Goal: Task Accomplishment & Management: Manage account settings

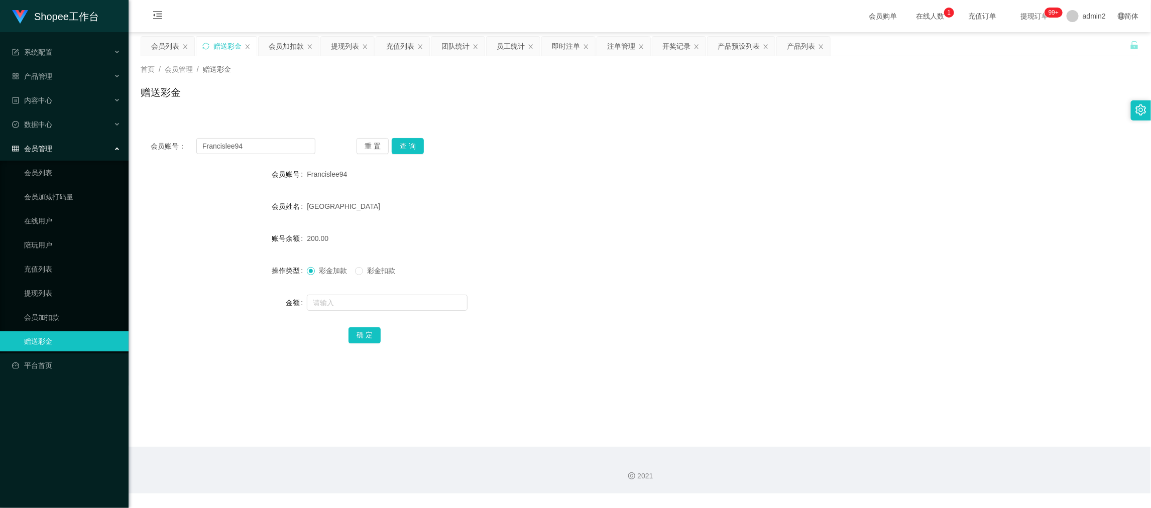
scroll to position [1, 0]
click at [915, 448] on div "2021" at bounding box center [640, 470] width 1022 height 47
click at [275, 149] on input "Francislee94" at bounding box center [255, 146] width 119 height 16
paste input "MT1131"
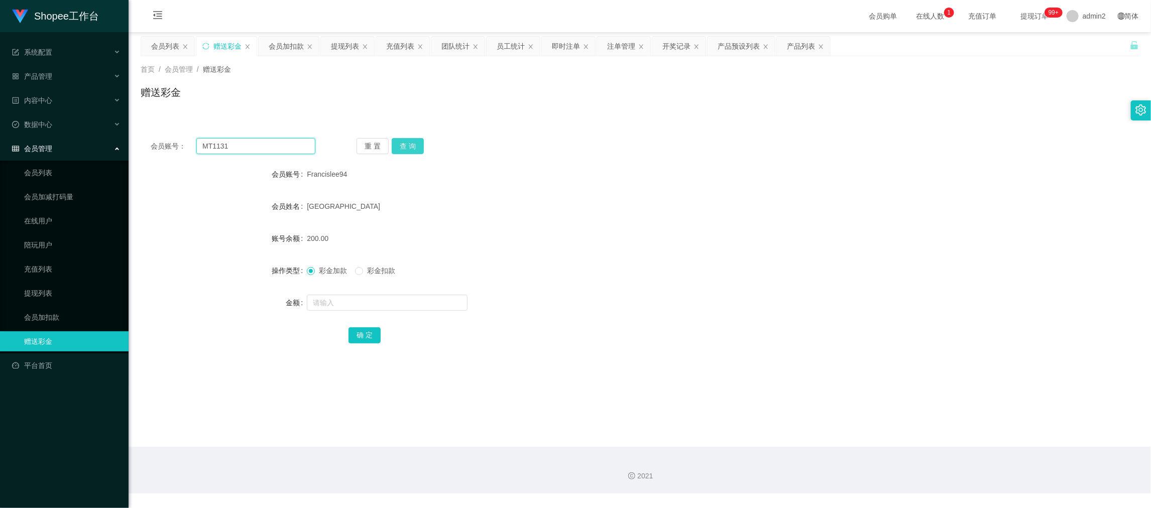
type input "MT1131"
drag, startPoint x: 413, startPoint y: 141, endPoint x: 421, endPoint y: 159, distance: 20.0
click at [413, 141] on button "查 询" at bounding box center [408, 146] width 32 height 16
click at [434, 301] on input "text" at bounding box center [387, 303] width 161 height 16
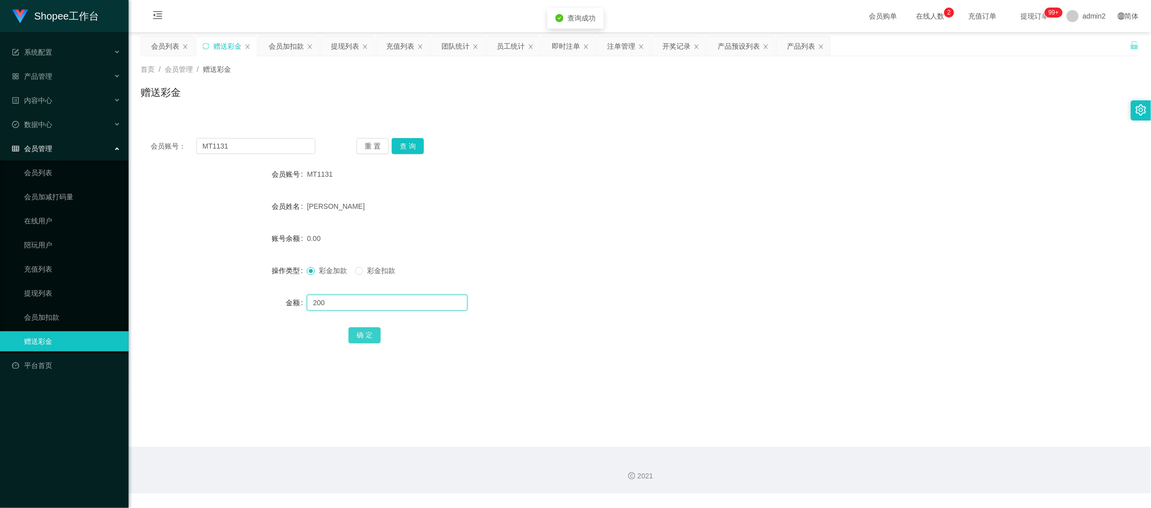
type input "200"
click at [372, 328] on button "确 定" at bounding box center [364, 335] width 32 height 16
click at [648, 284] on form "会员账号 MT1131 会员姓名 [PERSON_NAME] 账号余额 0.00 操作类型 彩金加款 彩金扣款 金额 确 定" at bounding box center [640, 254] width 998 height 181
click at [932, 425] on main "关闭左侧 关闭右侧 关闭其它 刷新页面 会员列表 赠送彩金 会员加扣款 提现列表 充值列表 团队统计 员工统计 即时注单 注单管理 开奖记录 产品预设列表 产…" at bounding box center [640, 239] width 1022 height 415
click at [572, 45] on div "即时注单" at bounding box center [566, 46] width 28 height 19
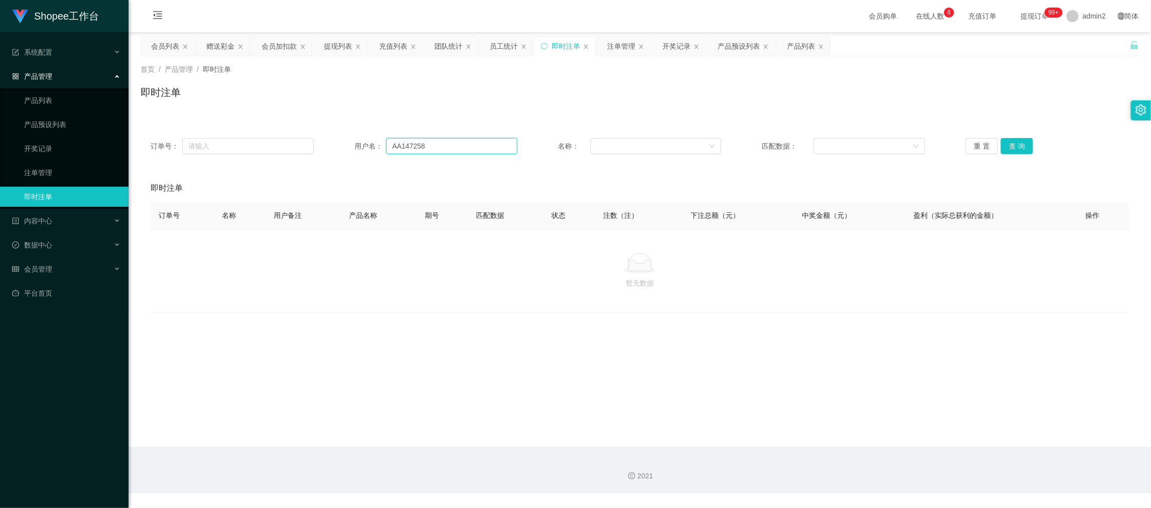
click at [449, 146] on input "AA147258" at bounding box center [451, 146] width 131 height 16
drag, startPoint x: 449, startPoint y: 146, endPoint x: 543, endPoint y: 148, distance: 93.9
click at [450, 146] on input "AA147258" at bounding box center [451, 146] width 131 height 16
paste input "MT1131"
type input "MT1131"
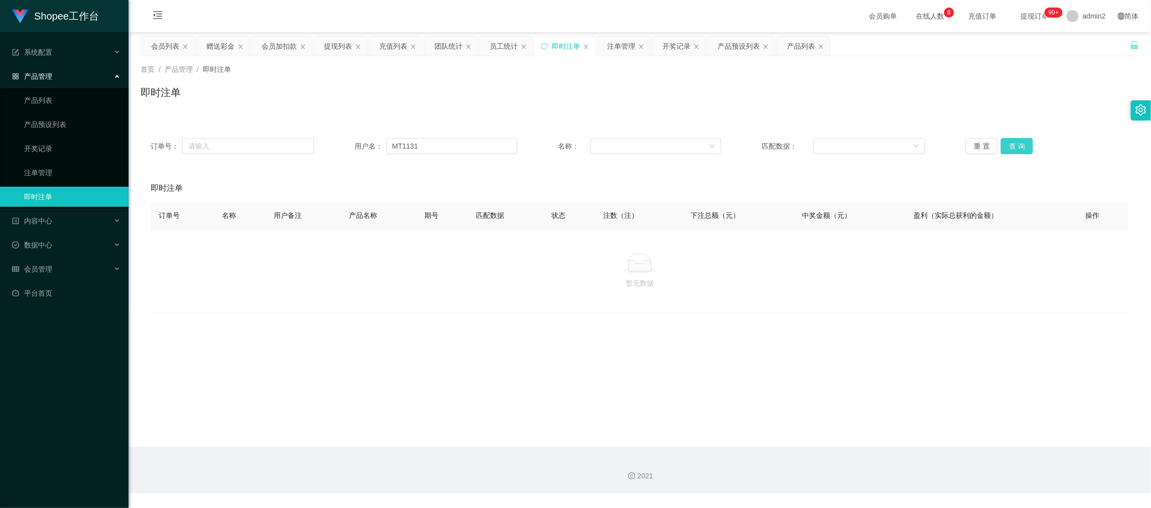
click at [1012, 144] on button "查 询" at bounding box center [1016, 146] width 32 height 16
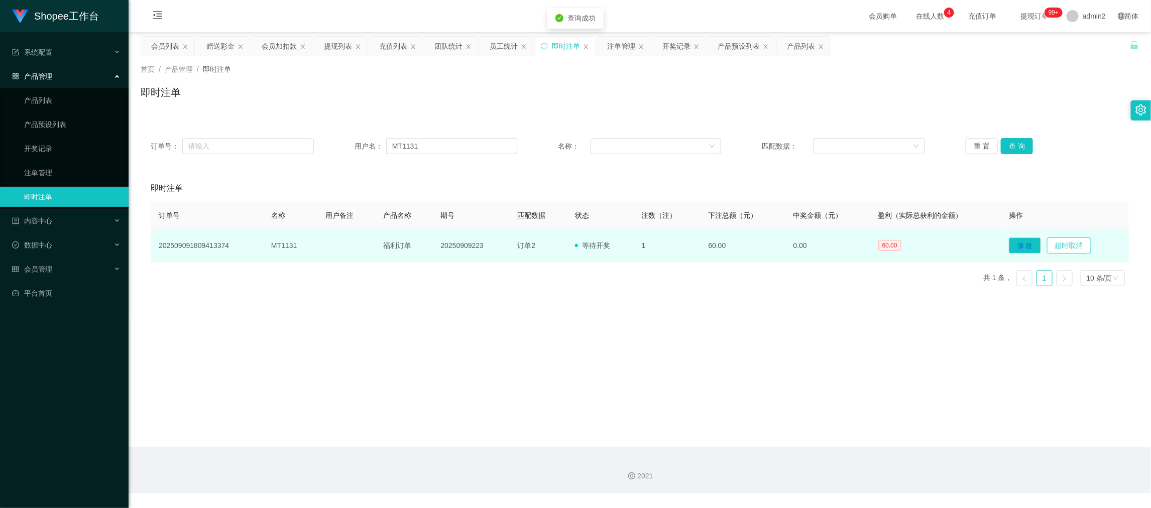
click at [1073, 247] on button "超时取消" at bounding box center [1069, 245] width 44 height 16
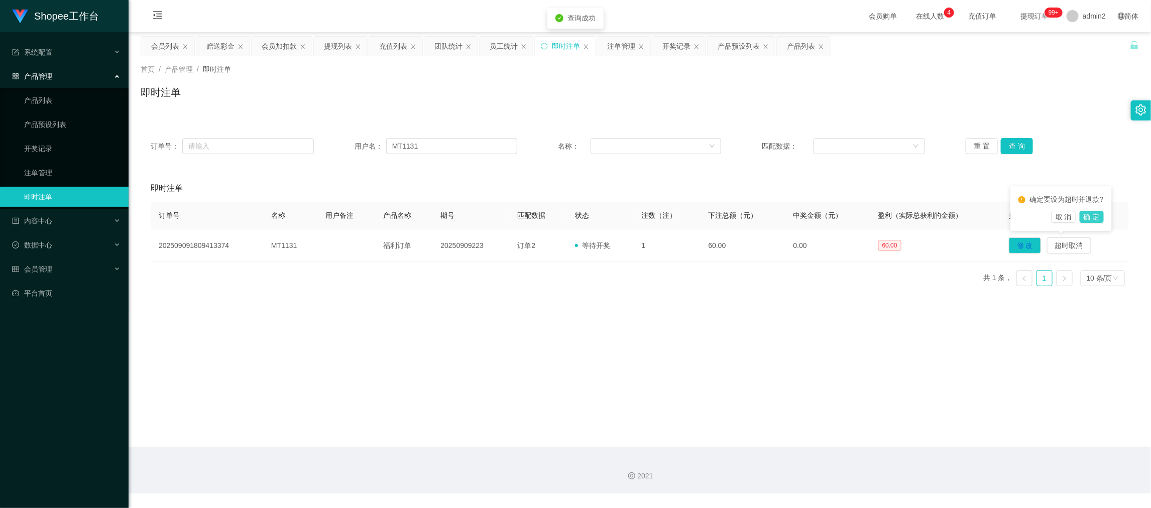
click at [1096, 213] on button "确 定" at bounding box center [1091, 217] width 24 height 12
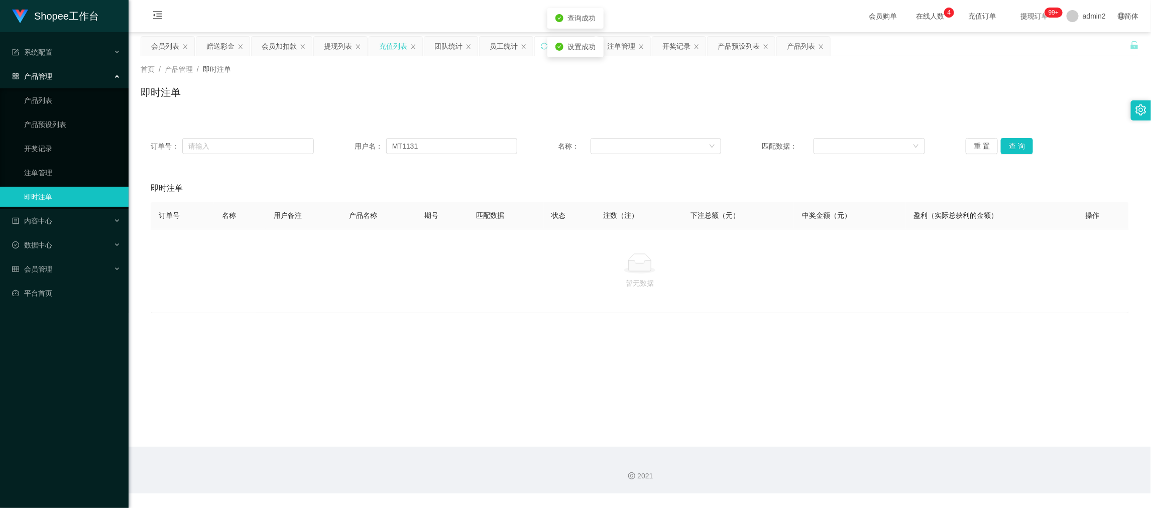
click at [407, 45] on div "充值列表" at bounding box center [393, 46] width 28 height 19
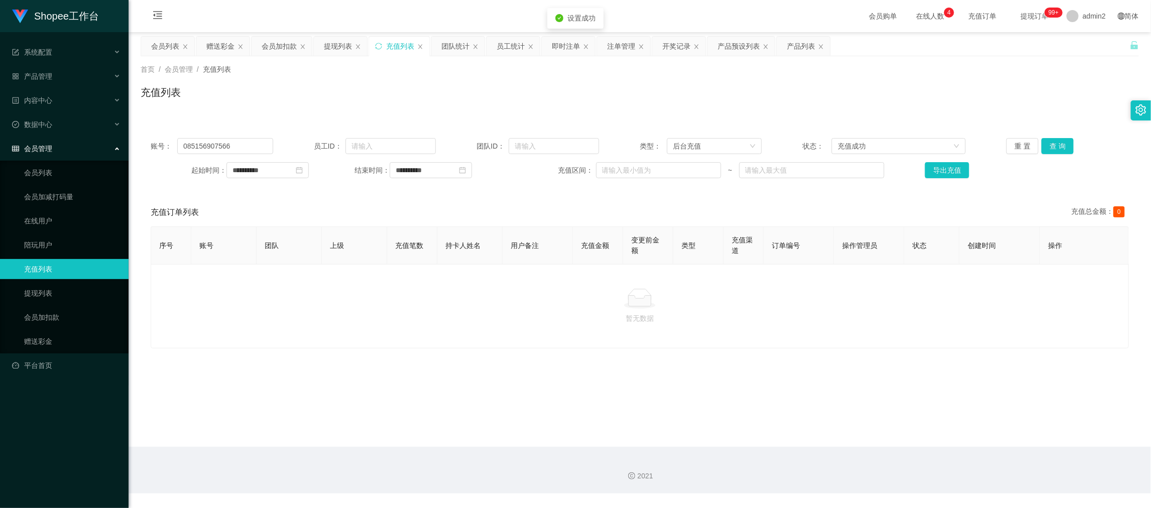
click at [276, 151] on div "账号： 085156907566 员工ID： 团队ID： 类型： 后台充值 状态： 充值成功 重 置 查 询" at bounding box center [640, 146] width 978 height 16
click at [268, 148] on input "085156907566" at bounding box center [224, 146] width 95 height 16
paste input "MT1131"
type input "MT1131"
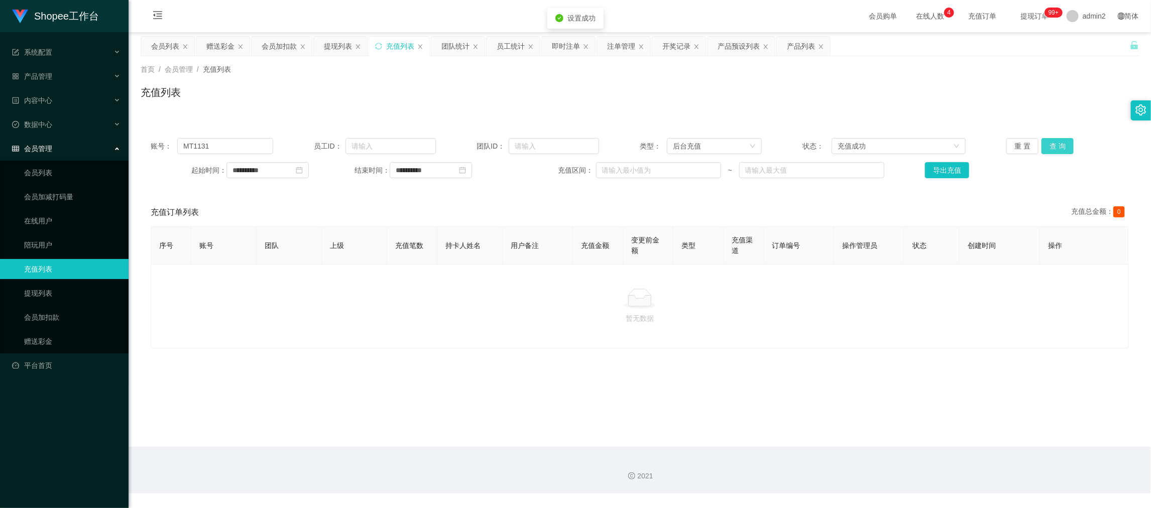
click at [1046, 141] on button "查 询" at bounding box center [1057, 146] width 32 height 16
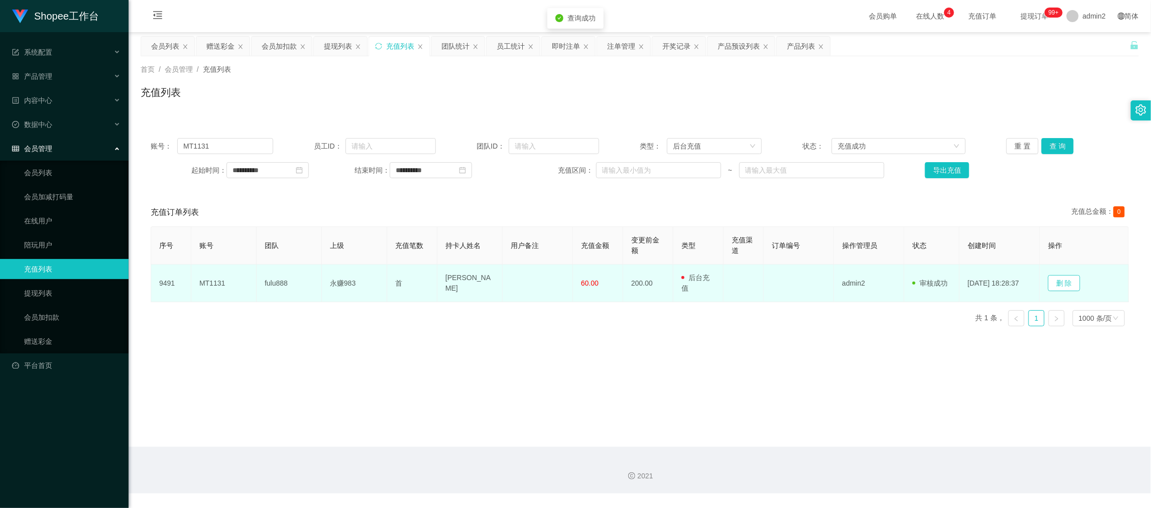
click at [1067, 282] on button "删 除" at bounding box center [1064, 283] width 32 height 16
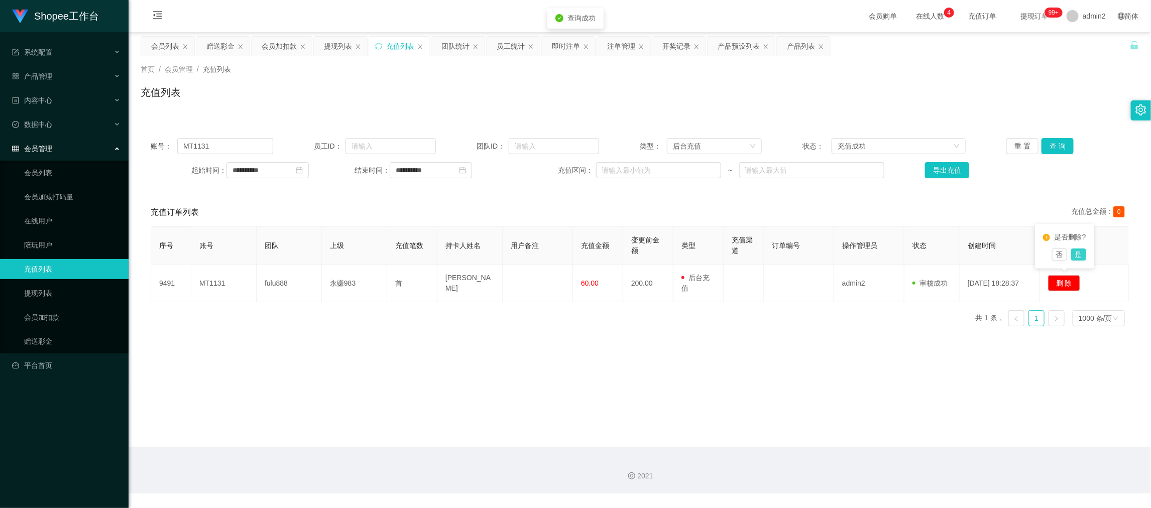
click at [1080, 254] on button "是" at bounding box center [1078, 254] width 15 height 12
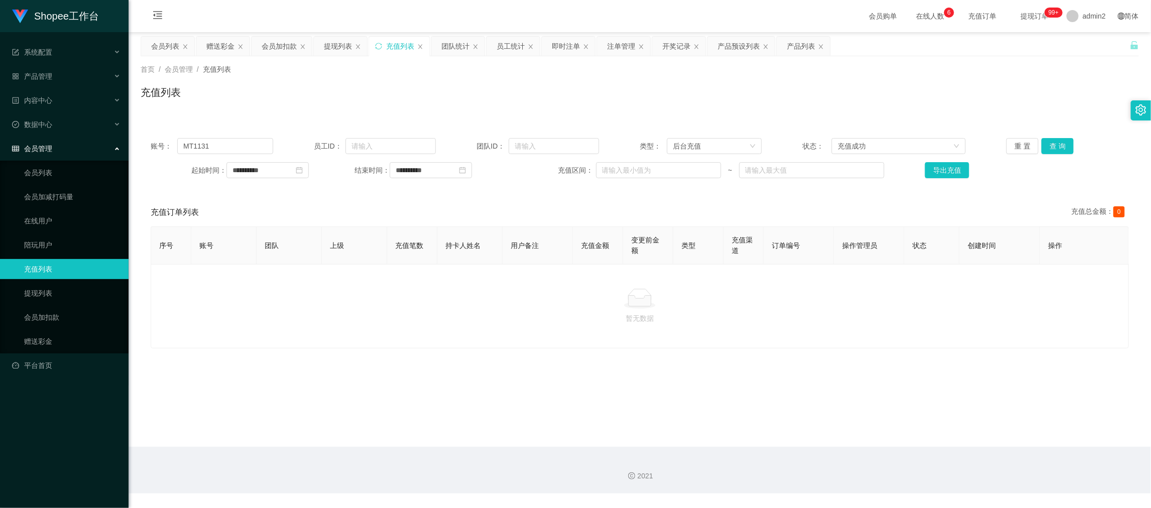
click at [875, 409] on main "**********" at bounding box center [640, 239] width 1022 height 415
click at [223, 45] on div "赠送彩金" at bounding box center [220, 46] width 28 height 19
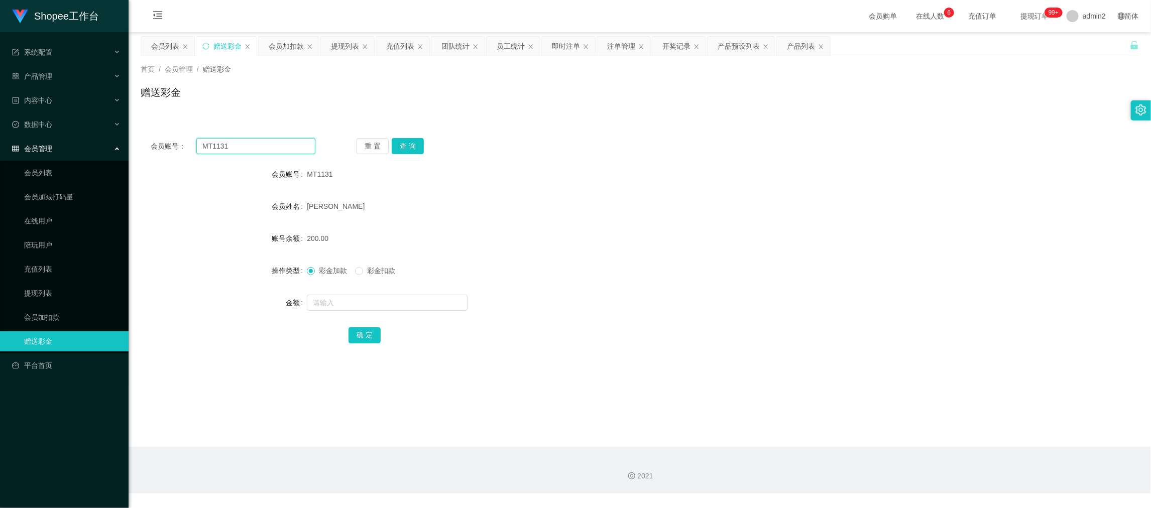
click at [277, 147] on input "MT1131" at bounding box center [255, 146] width 119 height 16
paste input "tanjinyew1995"
type input "tanjinyew1995"
click at [398, 148] on button "查 询" at bounding box center [408, 146] width 32 height 16
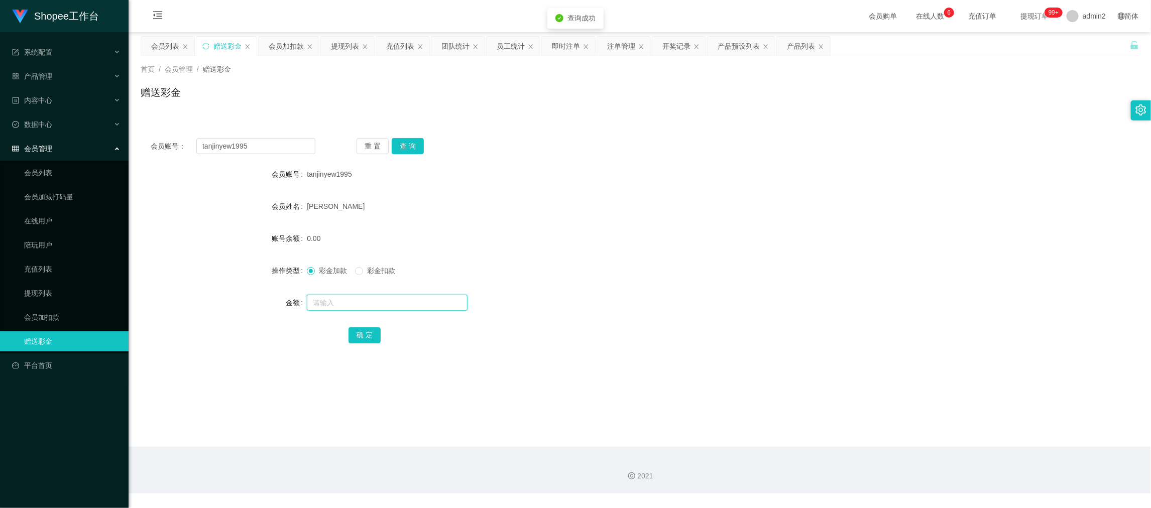
click at [413, 305] on input "text" at bounding box center [387, 303] width 161 height 16
click at [412, 310] on input "2" at bounding box center [387, 303] width 161 height 16
type input "200"
click at [363, 330] on button "确 定" at bounding box center [364, 335] width 32 height 16
click at [619, 294] on div at bounding box center [598, 303] width 582 height 20
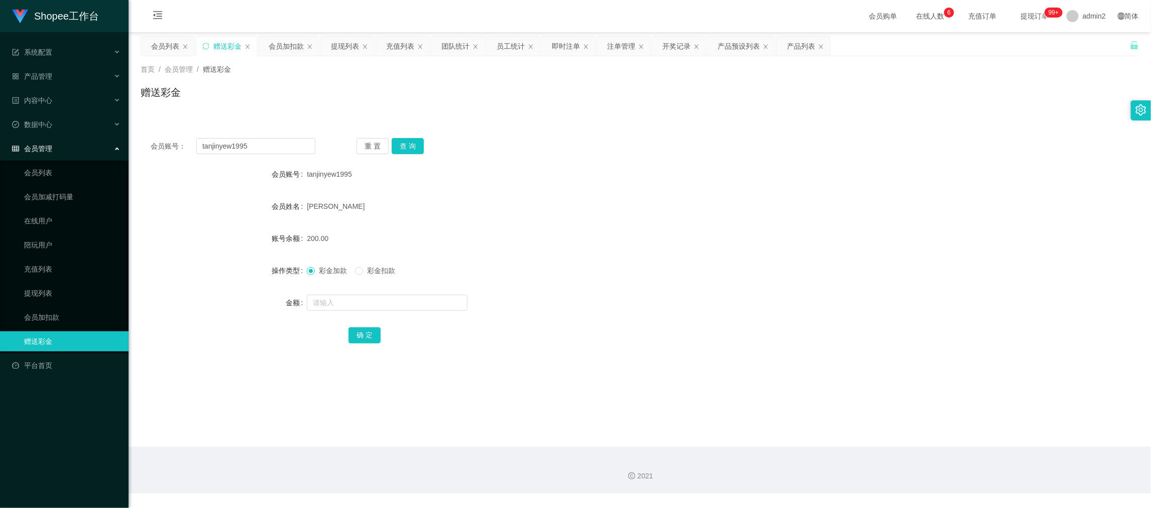
click at [927, 406] on main "关闭左侧 关闭右侧 关闭其它 刷新页面 会员列表 赠送彩金 会员加扣款 提现列表 充值列表 团队统计 员工统计 即时注单 注单管理 开奖记录 产品预设列表 产…" at bounding box center [640, 239] width 1022 height 415
click at [261, 143] on input "tanjinyew1995" at bounding box center [255, 146] width 119 height 16
click at [414, 146] on button "查 询" at bounding box center [408, 146] width 32 height 16
click at [412, 303] on input "text" at bounding box center [387, 303] width 161 height 16
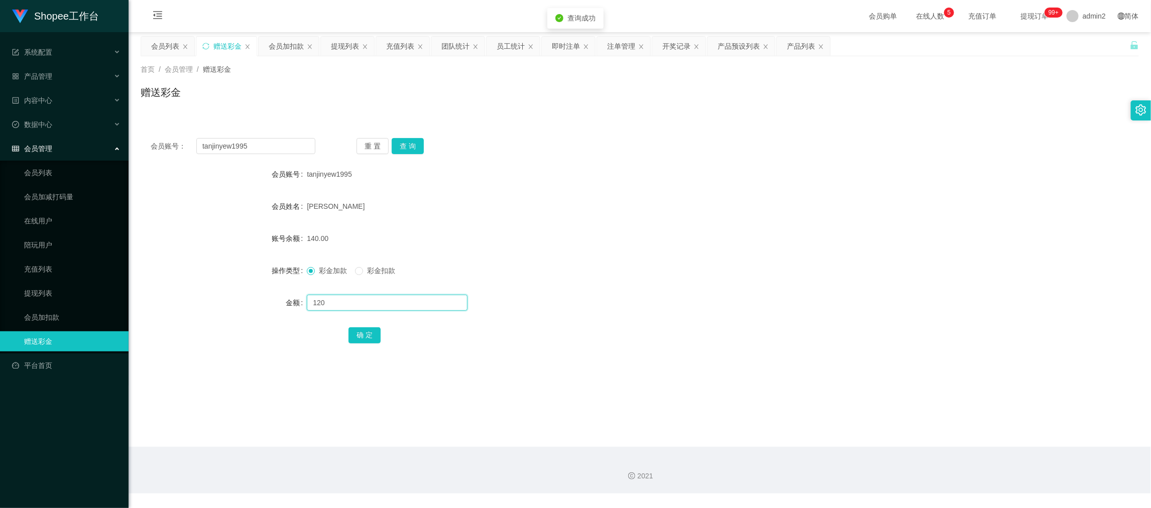
type input "120"
click at [360, 338] on button "确 定" at bounding box center [364, 335] width 32 height 16
click at [668, 282] on form "会员账号 tanjinyew1995 会员姓名 [PERSON_NAME] 账号余额 20.00 操作类型 彩金加款 彩金扣款 金额 确 定" at bounding box center [640, 254] width 998 height 181
drag, startPoint x: 952, startPoint y: 448, endPoint x: 954, endPoint y: 443, distance: 5.7
click at [952, 448] on div "2021" at bounding box center [640, 470] width 1022 height 47
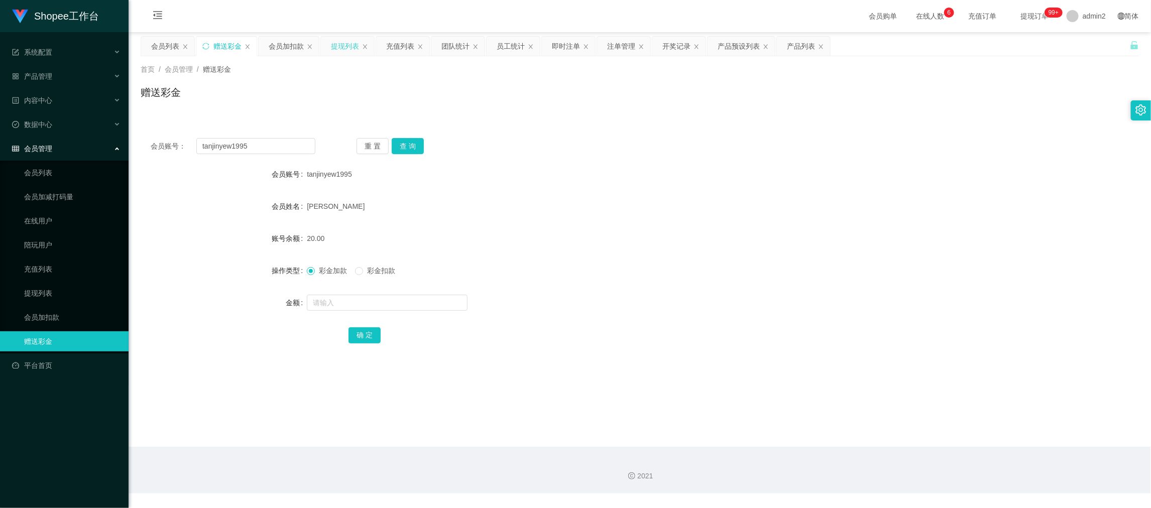
click at [345, 47] on div "提现列表" at bounding box center [345, 46] width 28 height 19
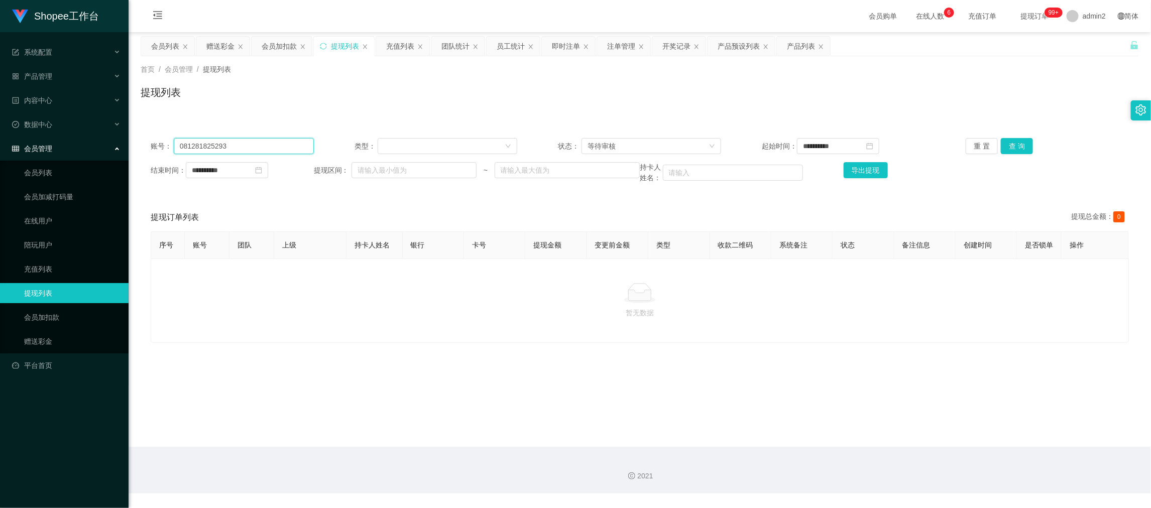
click at [260, 152] on input "081281825293" at bounding box center [244, 146] width 140 height 16
click at [260, 152] on input "text" at bounding box center [244, 146] width 140 height 16
drag, startPoint x: 661, startPoint y: 142, endPoint x: 649, endPoint y: 169, distance: 29.7
click at [661, 143] on div "等待审核" at bounding box center [647, 146] width 121 height 15
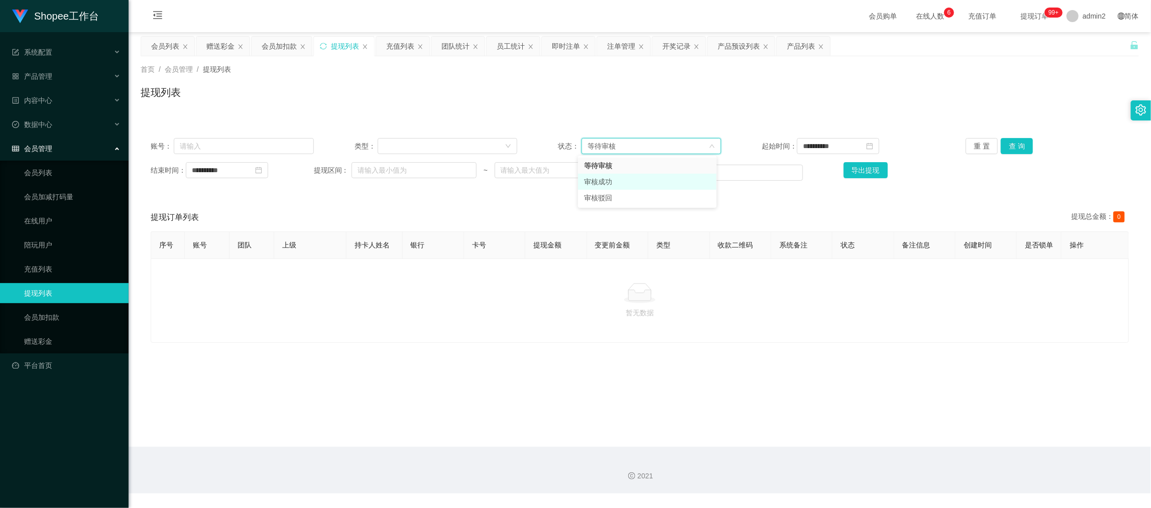
click at [623, 177] on li "审核成功" at bounding box center [647, 182] width 139 height 16
click at [1010, 147] on button "查 询" at bounding box center [1016, 146] width 32 height 16
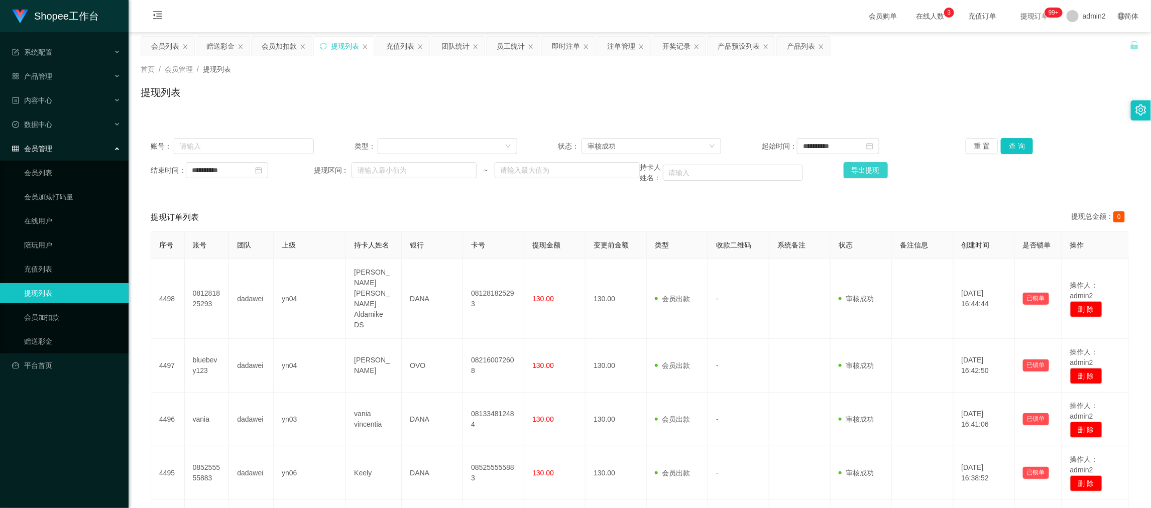
click at [865, 171] on button "导出提现" at bounding box center [865, 170] width 44 height 16
click at [450, 57] on div "首页 / 会员管理 / 提现列表 / 提现列表" at bounding box center [640, 86] width 1022 height 60
drag, startPoint x: 450, startPoint y: 50, endPoint x: 460, endPoint y: 53, distance: 11.1
click at [450, 49] on div "团队统计" at bounding box center [455, 46] width 28 height 19
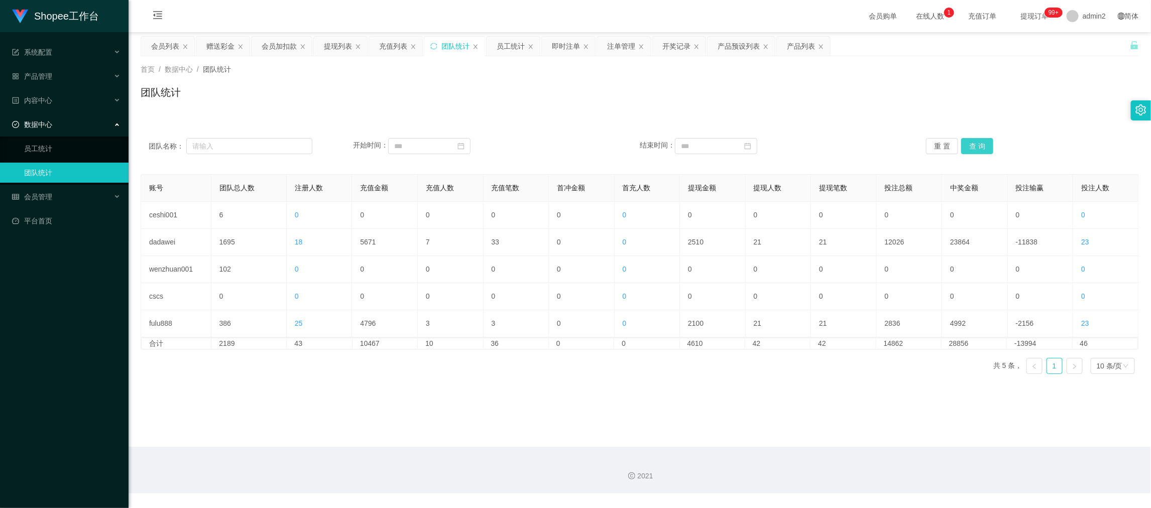
click at [971, 142] on button "查 询" at bounding box center [977, 146] width 32 height 16
click at [734, 373] on div "账号 团队总人数 注册人数 充值金额 充值人数 充值笔数 首冲金额 首充人数 提现金额 提现人数 提现笔数 投注总额 中奖金额 投注输赢 投注人数 ceshi…" at bounding box center [640, 278] width 998 height 208
click at [791, 445] on main "关闭左侧 关闭右侧 关闭其它 刷新页面 会员列表 赠送彩金 会员加扣款 提现列表 充值列表 团队统计 员工统计 即时注单 注单管理 开奖记录 产品预设列表 产…" at bounding box center [640, 239] width 1022 height 415
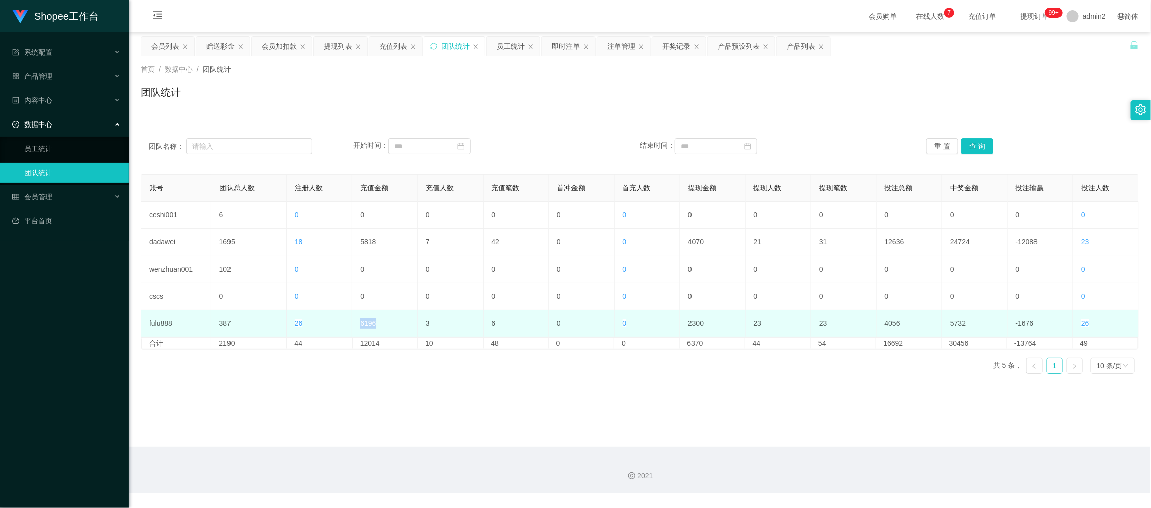
drag, startPoint x: 385, startPoint y: 326, endPoint x: 401, endPoint y: 326, distance: 15.6
click at [401, 326] on td "6196" at bounding box center [385, 323] width 66 height 27
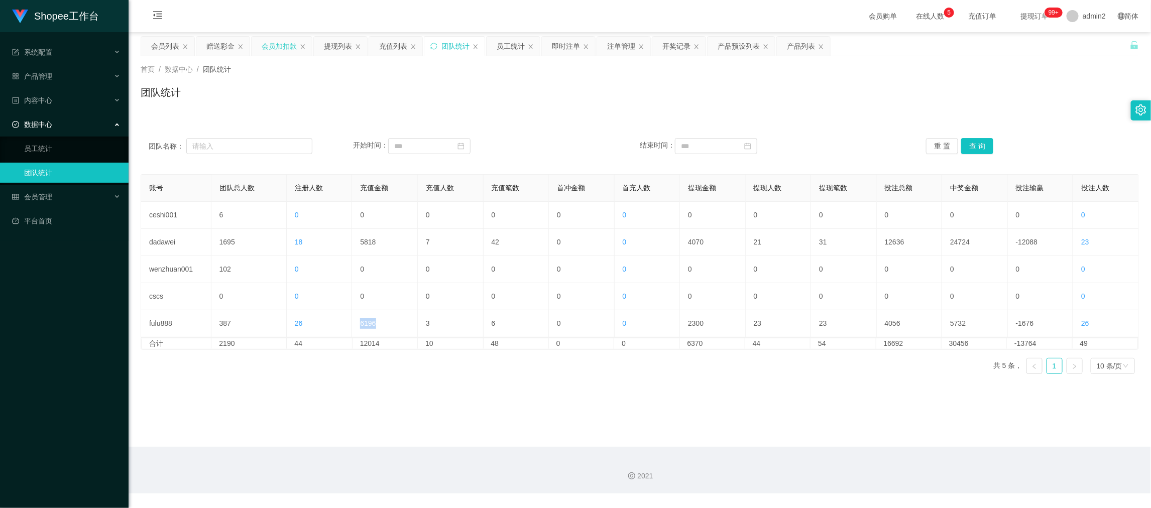
click at [267, 44] on div "会员加扣款" at bounding box center [279, 46] width 35 height 19
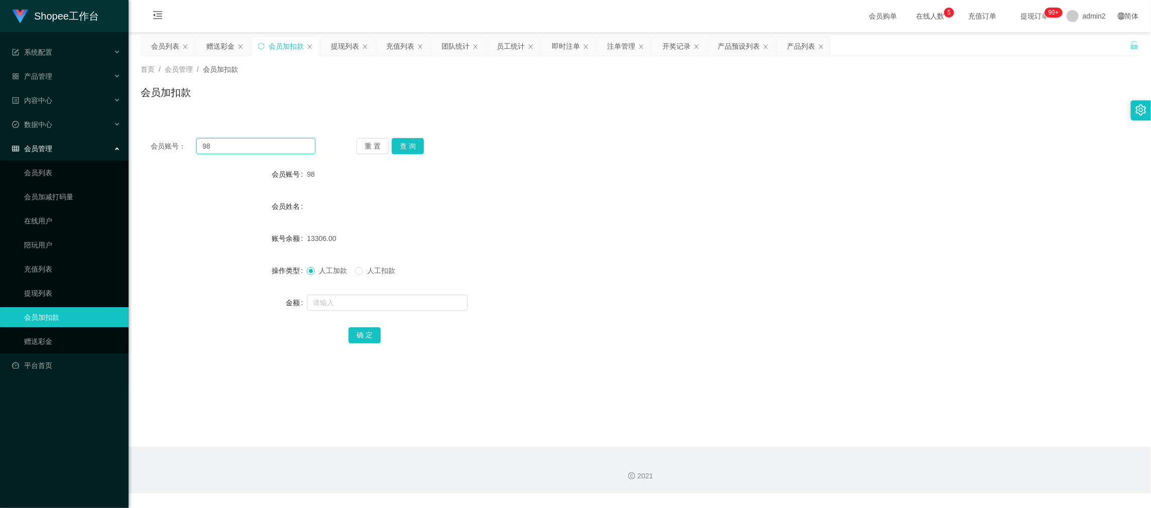
click at [274, 144] on input "98" at bounding box center [255, 146] width 119 height 16
paste input "A986"
type input "A986"
drag, startPoint x: 401, startPoint y: 142, endPoint x: 418, endPoint y: 180, distance: 42.3
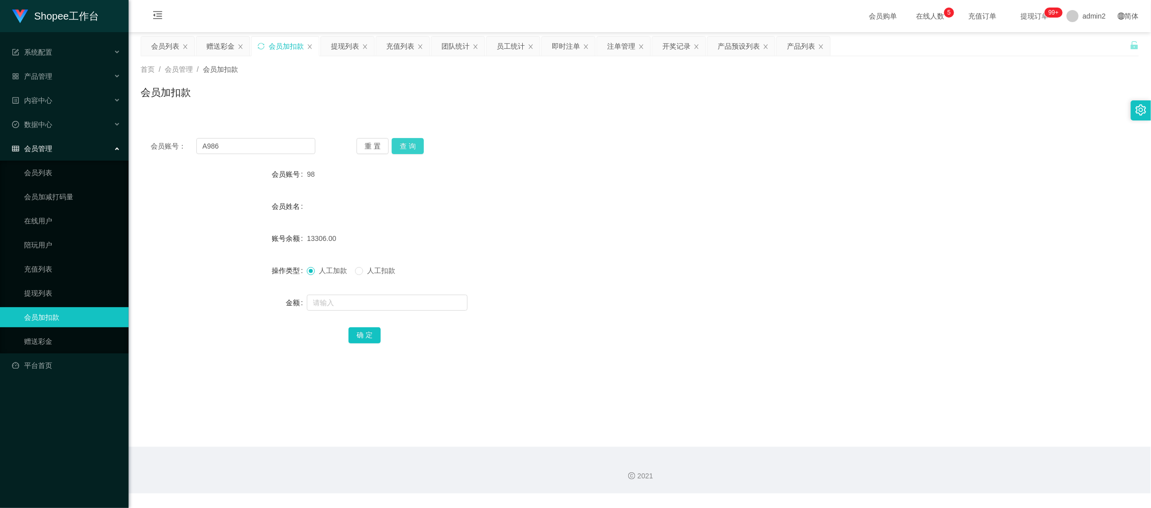
click at [401, 142] on button "查 询" at bounding box center [408, 146] width 32 height 16
click at [406, 310] on input "text" at bounding box center [387, 303] width 161 height 16
type input "2500"
drag, startPoint x: 354, startPoint y: 336, endPoint x: 394, endPoint y: 326, distance: 41.3
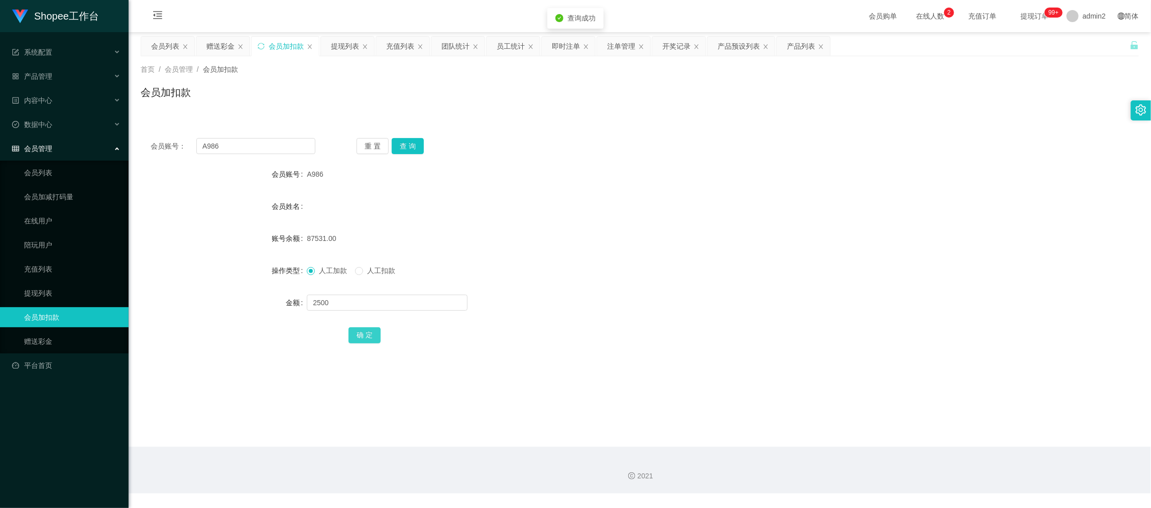
click at [354, 335] on button "确 定" at bounding box center [364, 335] width 32 height 16
click at [642, 270] on div "人工加款 人工扣款" at bounding box center [598, 271] width 582 height 20
click at [287, 45] on div "会员加扣款" at bounding box center [286, 46] width 35 height 19
click at [277, 149] on input "A986" at bounding box center [255, 146] width 119 height 16
drag, startPoint x: 277, startPoint y: 149, endPoint x: 293, endPoint y: 151, distance: 16.1
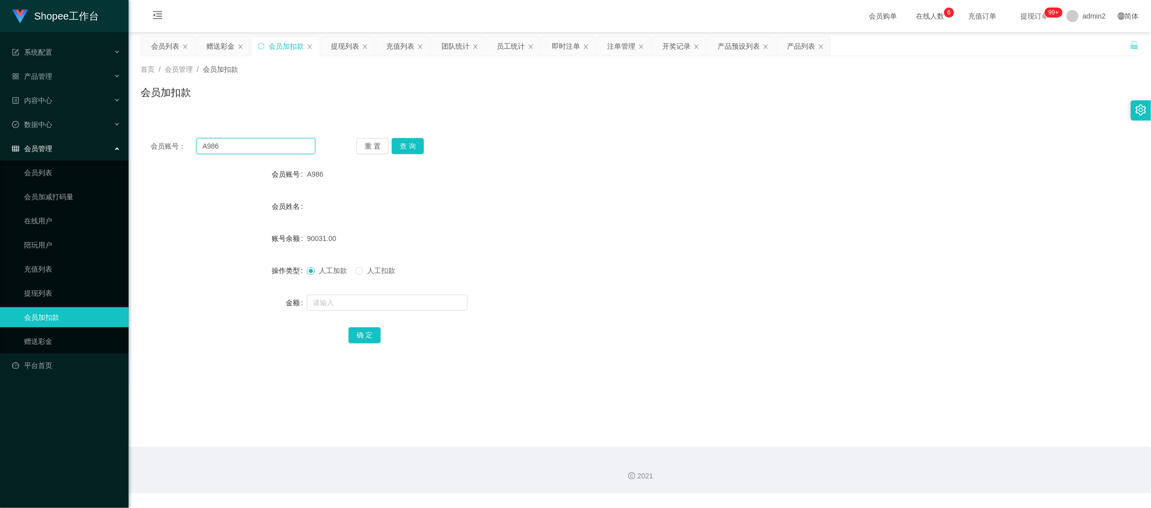
click at [280, 150] on input "A986" at bounding box center [255, 146] width 119 height 16
paste input "98"
type input "98"
click at [407, 149] on button "查 询" at bounding box center [408, 146] width 32 height 16
click at [350, 299] on input "text" at bounding box center [387, 303] width 161 height 16
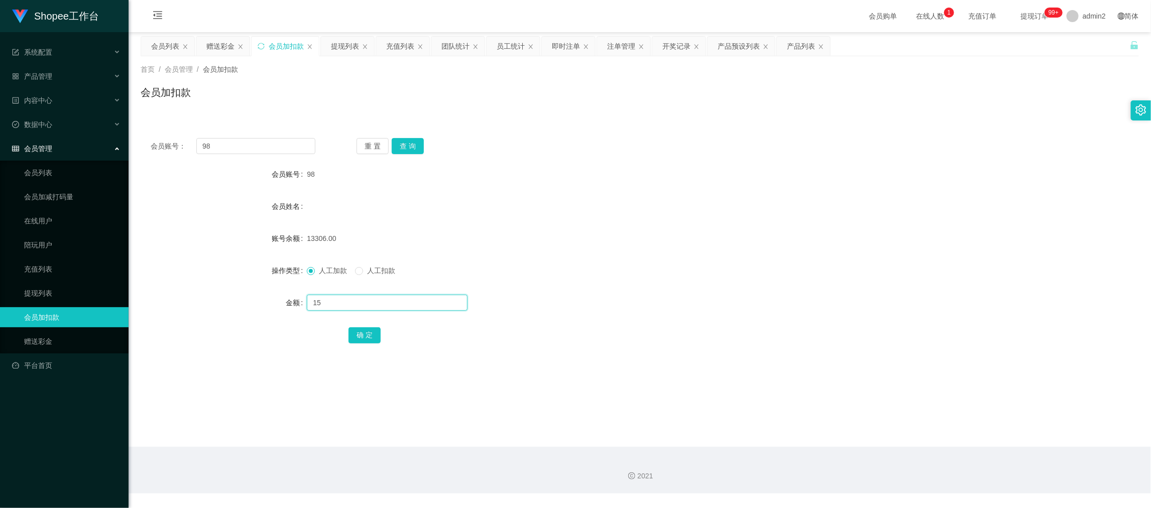
click at [371, 298] on input "15" at bounding box center [387, 303] width 161 height 16
type input "14"
click at [368, 337] on button "确 定" at bounding box center [364, 335] width 32 height 16
drag, startPoint x: 907, startPoint y: 450, endPoint x: 896, endPoint y: 433, distance: 19.9
click at [907, 444] on section "会员购单 在线人数 0 1 2 3 4 5 6 7 8 9 0 1 2 3 4 5 6 7 8 9 0 1 2 3 4 5 6 7 8 9 充值订单 提现订单…" at bounding box center [640, 246] width 1022 height 493
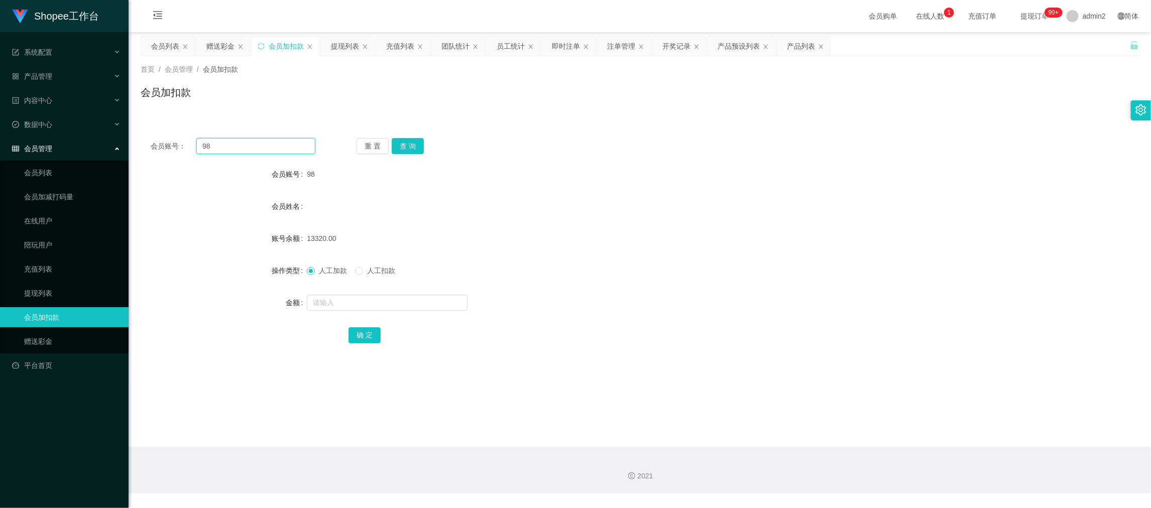
click at [283, 150] on input "98" at bounding box center [255, 146] width 119 height 16
drag, startPoint x: 283, startPoint y: 149, endPoint x: 397, endPoint y: 153, distance: 114.0
click at [283, 150] on input "98" at bounding box center [255, 146] width 119 height 16
paste input "A986"
type input "A986"
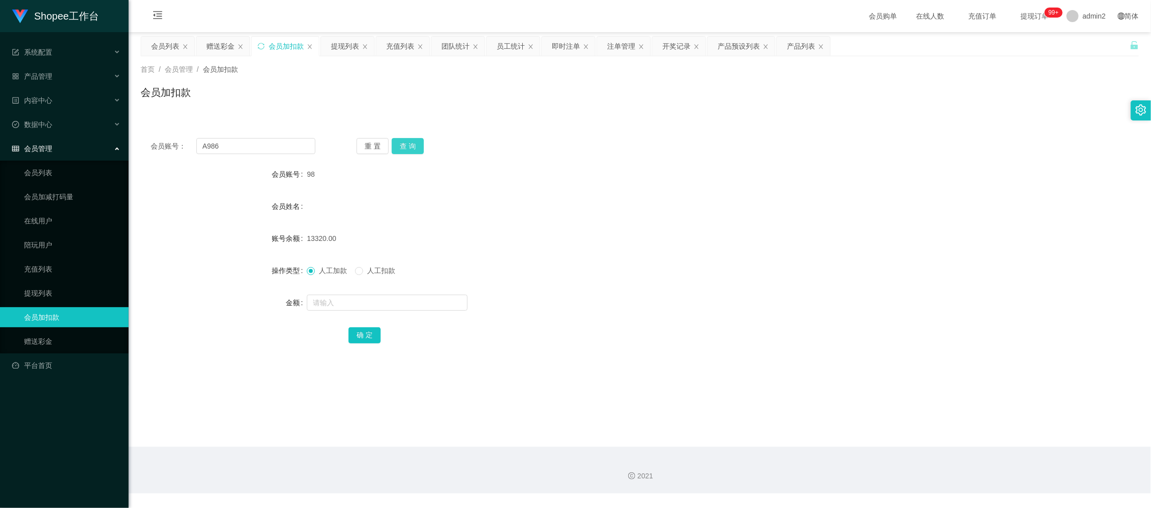
click at [421, 144] on button "查 询" at bounding box center [408, 146] width 32 height 16
click at [427, 304] on input "text" at bounding box center [387, 303] width 161 height 16
type input "900"
click at [361, 335] on button "确 定" at bounding box center [364, 335] width 32 height 16
click at [634, 285] on form "会员账号 A986 会员姓名 账号余额 90031.00 操作类型 人工加款 人工扣款 金额 900 确 定" at bounding box center [640, 254] width 998 height 181
